Goal: Information Seeking & Learning: Learn about a topic

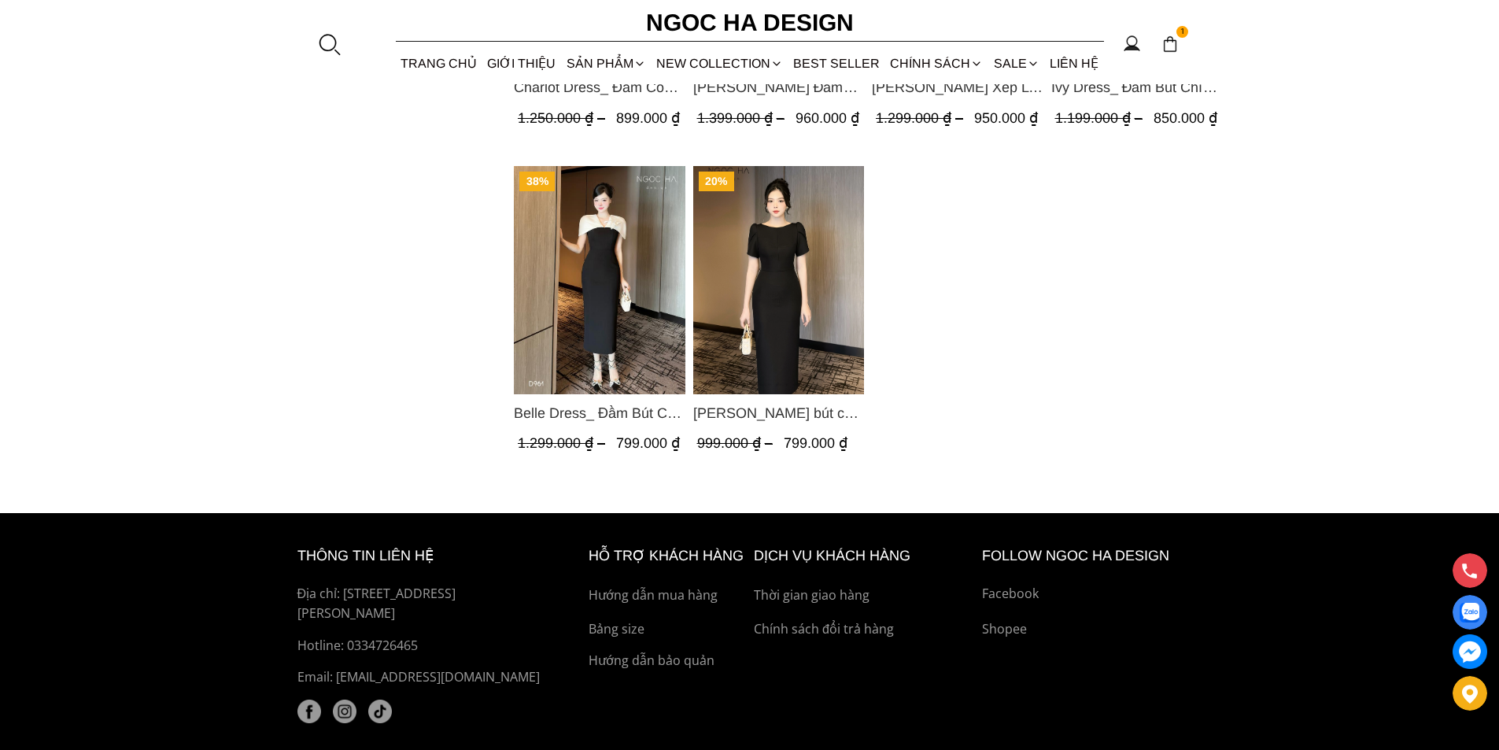
scroll to position [1495, 0]
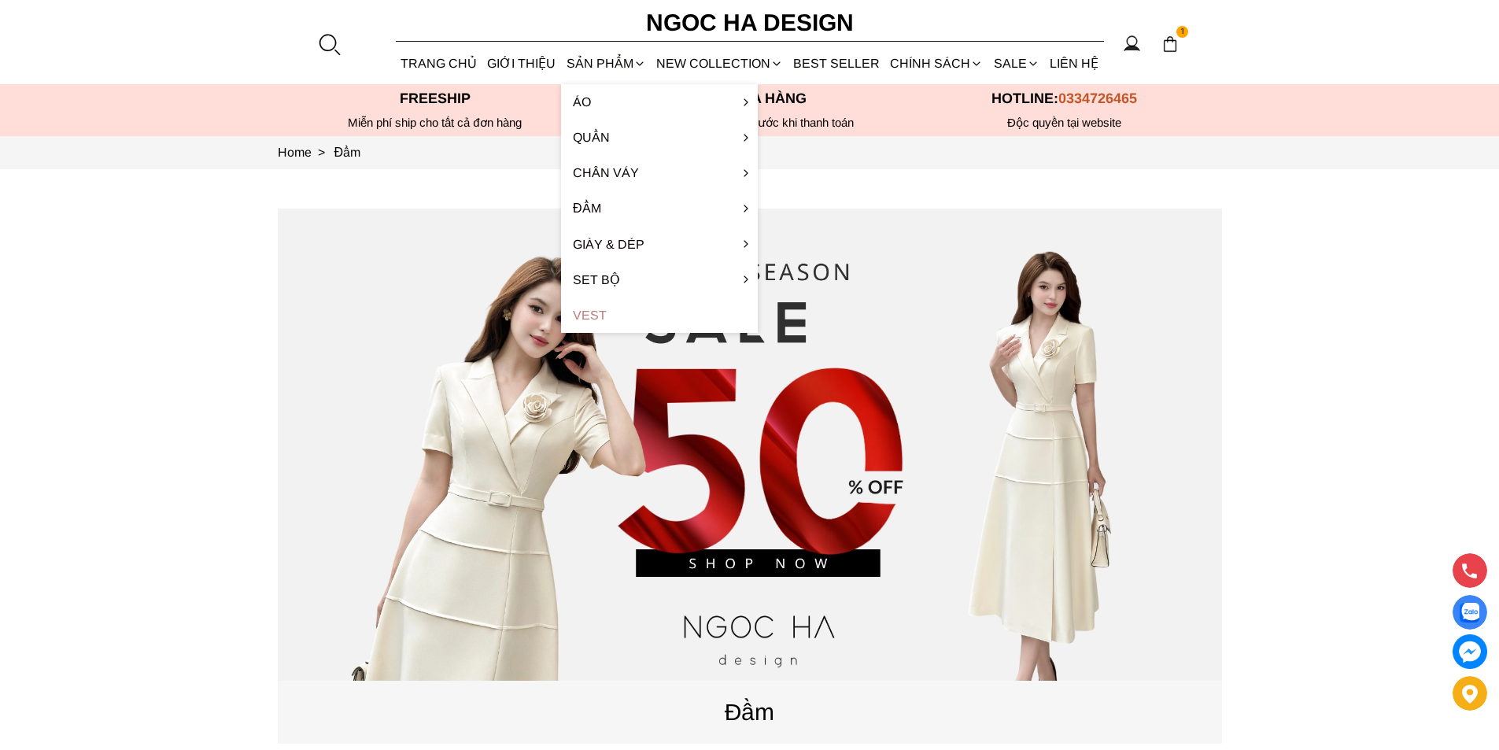
click at [591, 306] on link "Vest" at bounding box center [659, 314] width 197 height 35
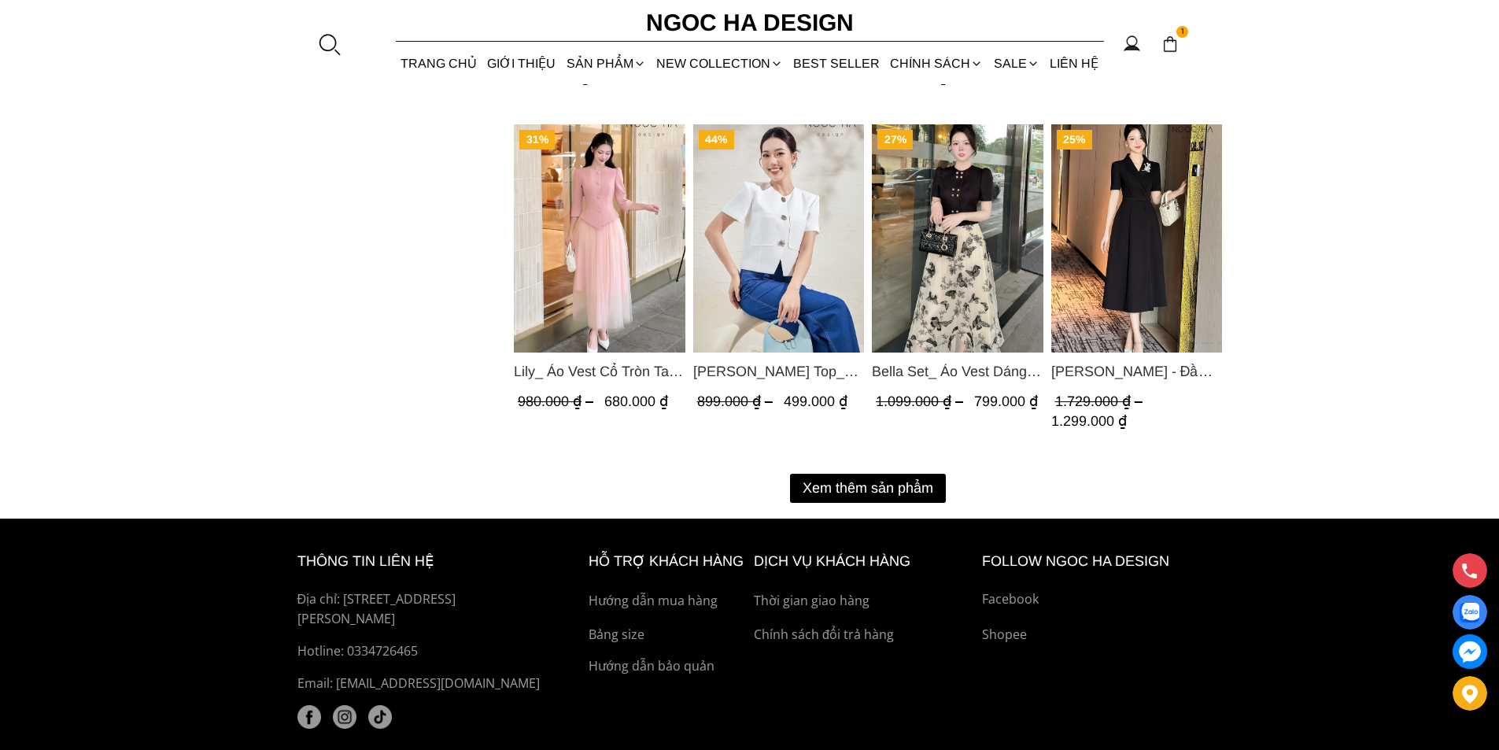
scroll to position [2118, 0]
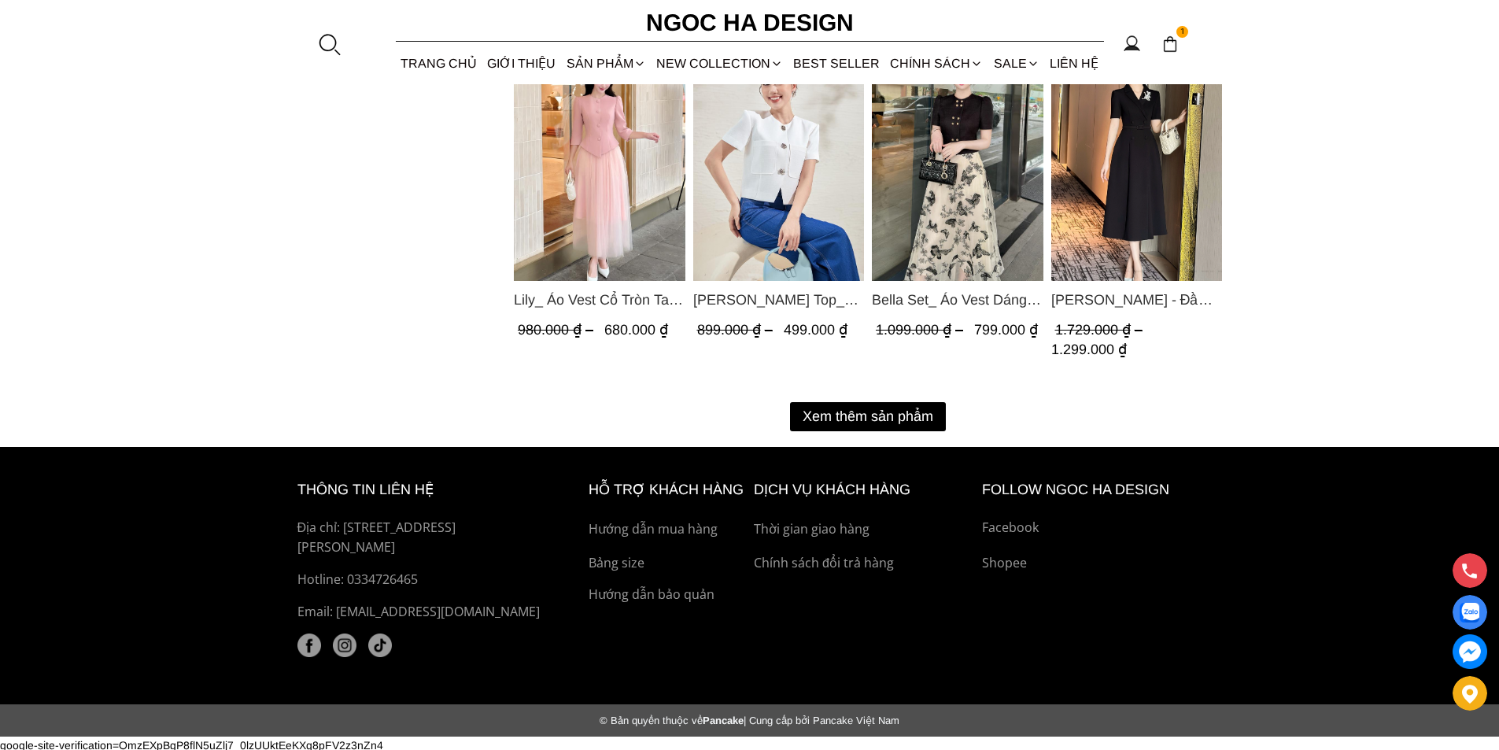
click at [854, 408] on button "Xem thêm sản phẩm" at bounding box center [868, 416] width 156 height 29
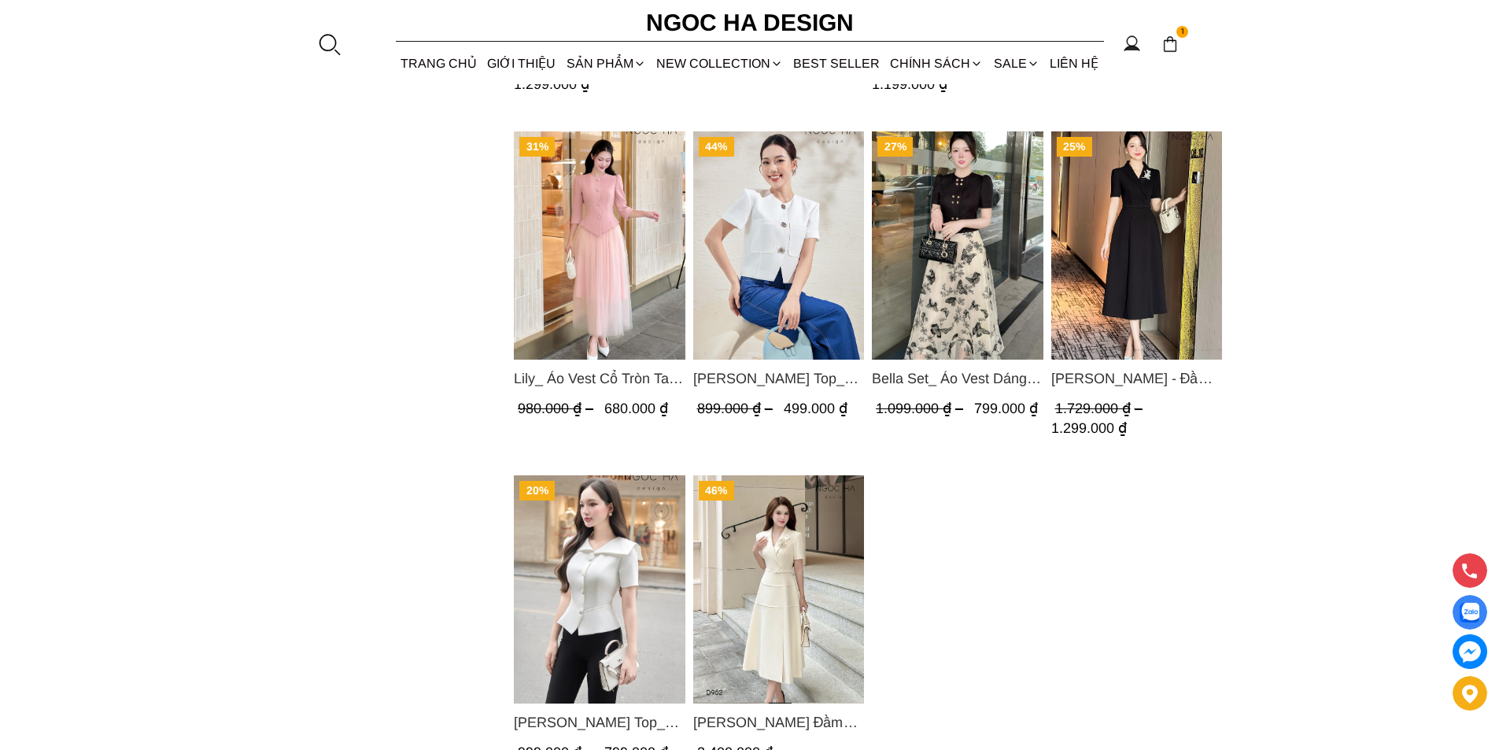
scroll to position [1960, 0]
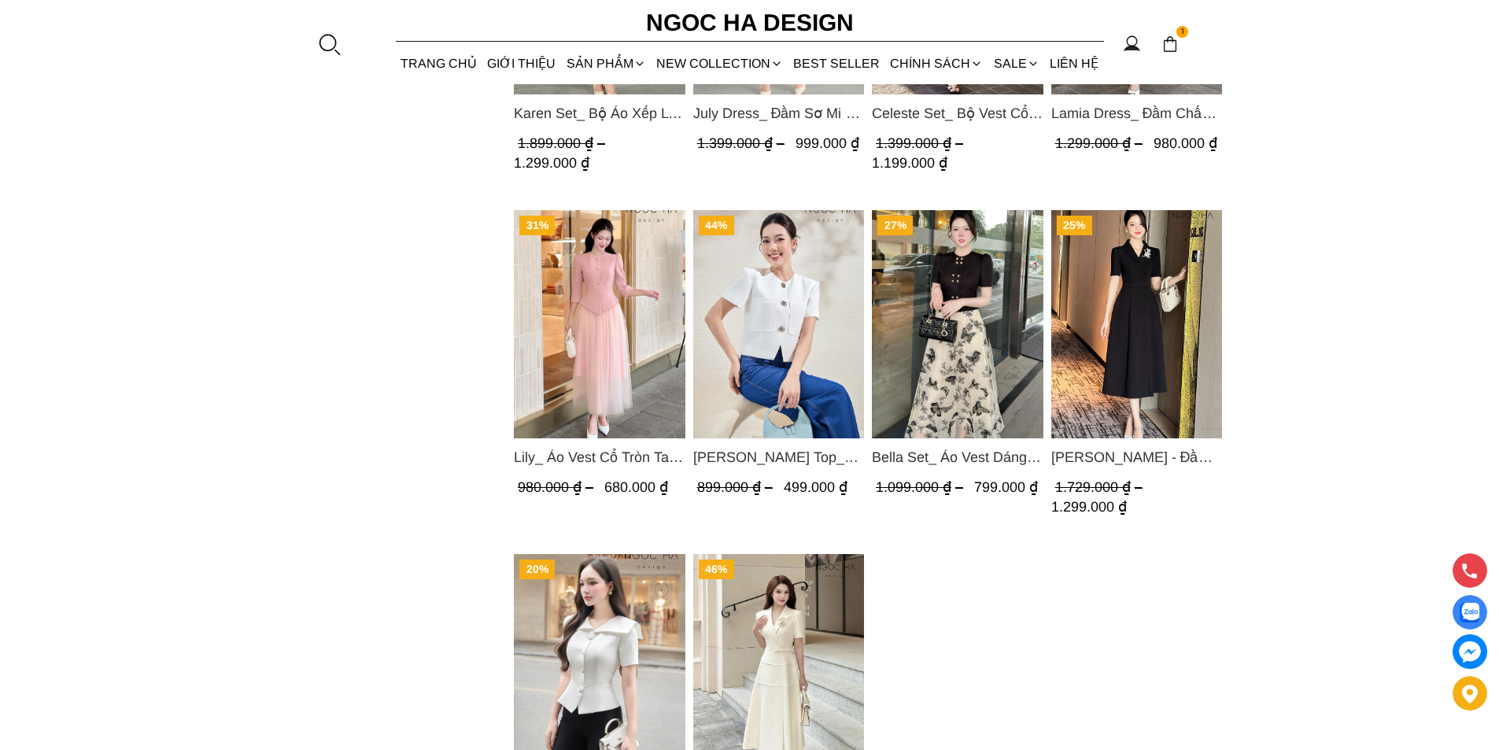
click at [752, 343] on img "Product image - Laura Top_ Áo Vest Cổ Tròn Dáng Suông Lửng A1079" at bounding box center [778, 324] width 172 height 228
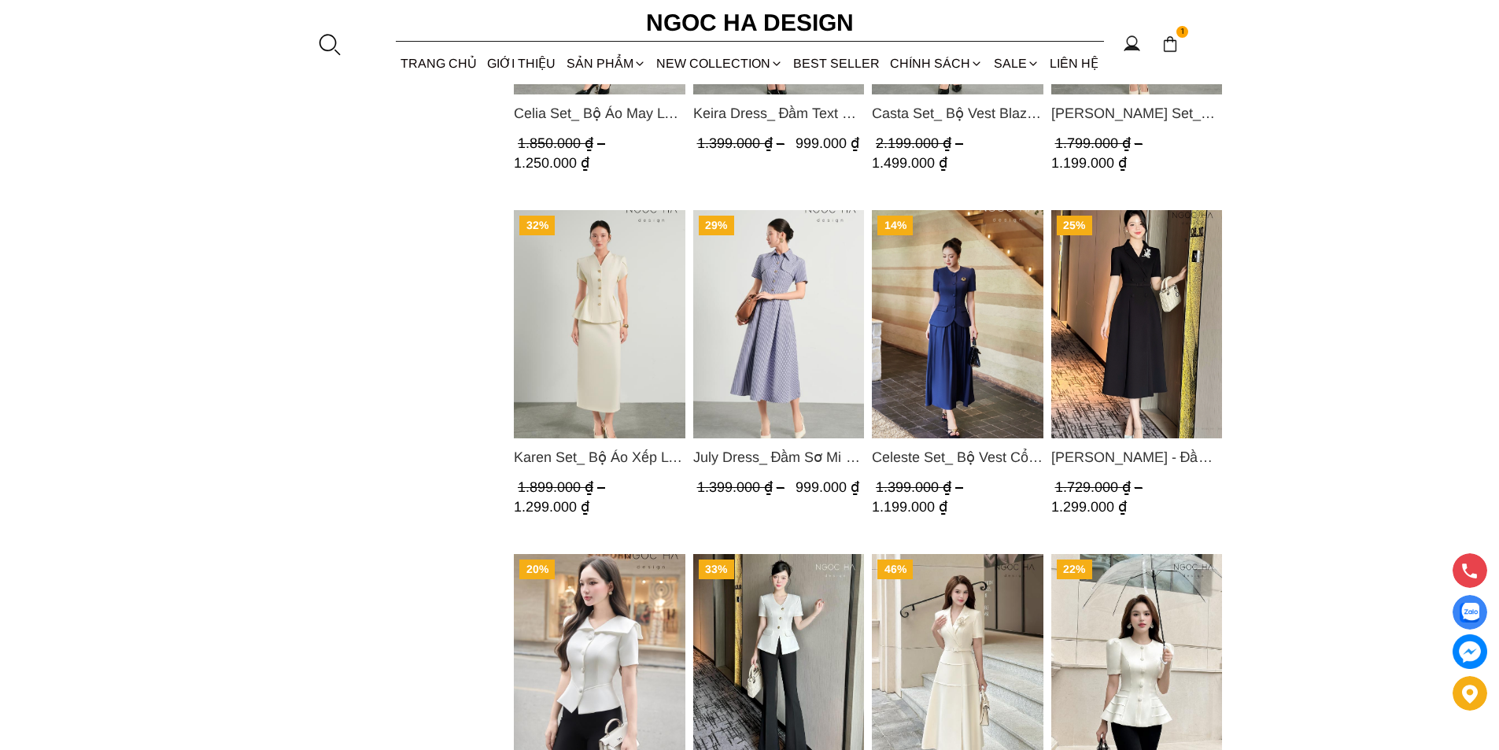
scroll to position [2088, 0]
